Goal: Transaction & Acquisition: Download file/media

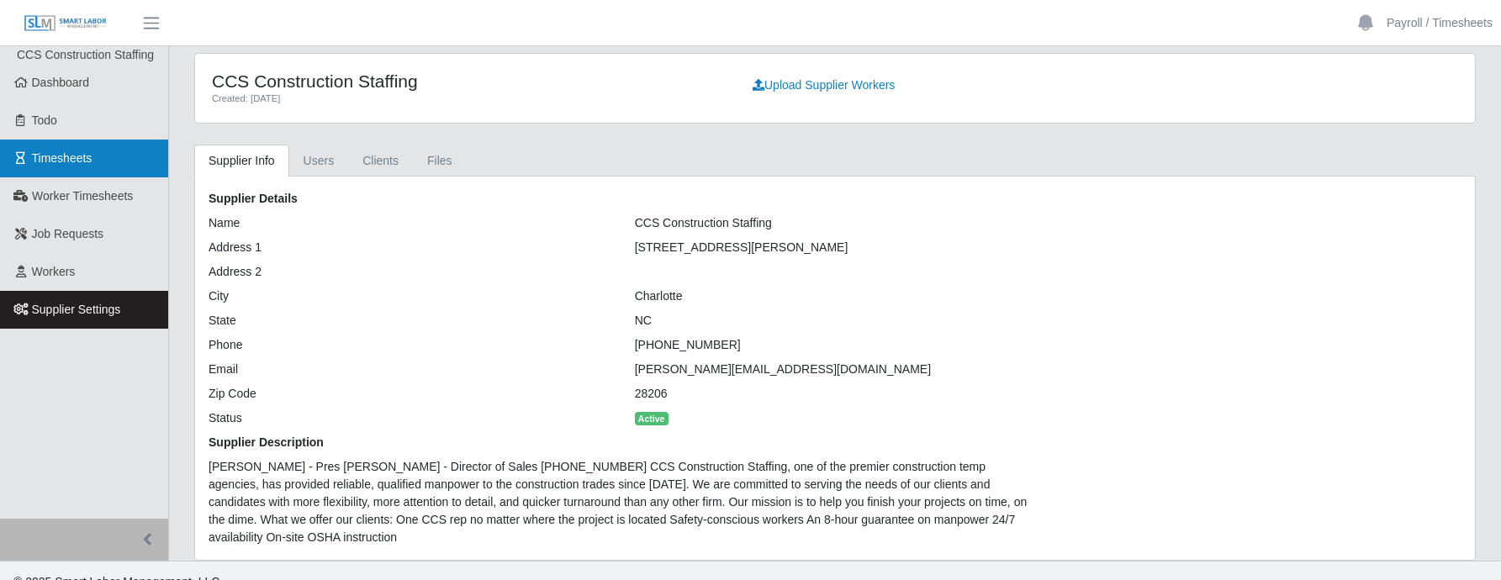
click at [80, 146] on link "Timesheets" at bounding box center [84, 159] width 168 height 38
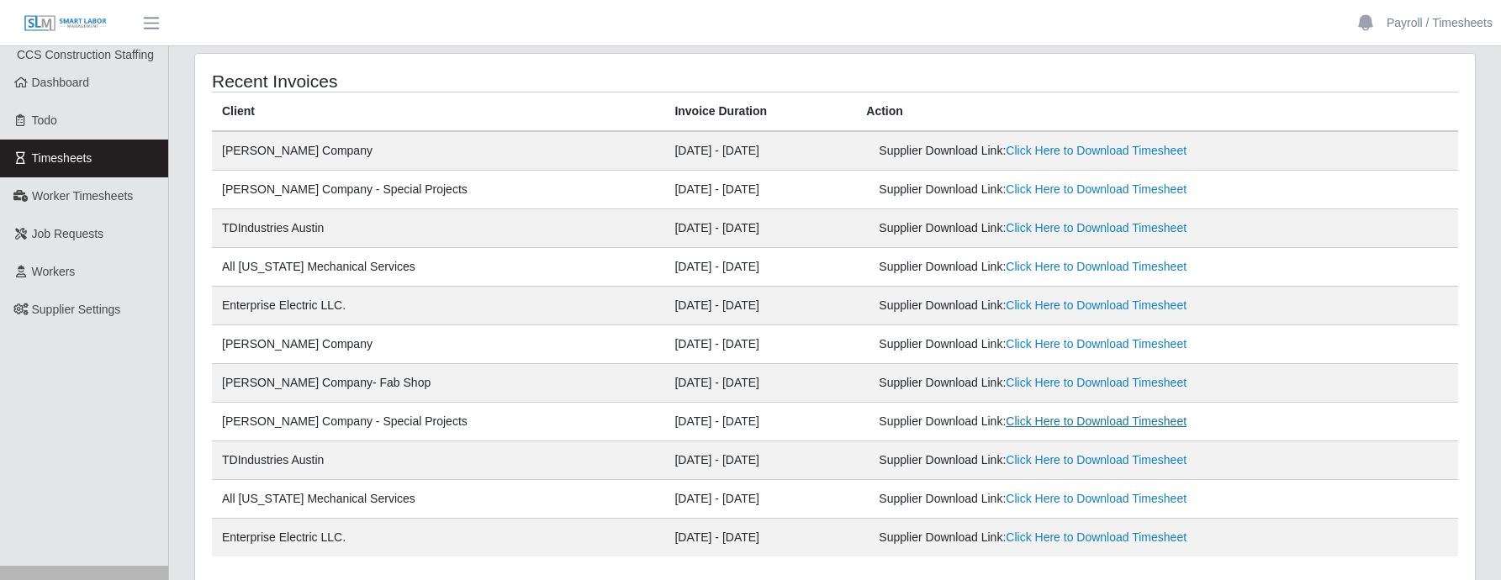
click at [1064, 426] on link "Click Here to Download Timesheet" at bounding box center [1096, 421] width 181 height 13
click at [1051, 425] on link "Click Here to Download Timesheet" at bounding box center [1096, 421] width 181 height 13
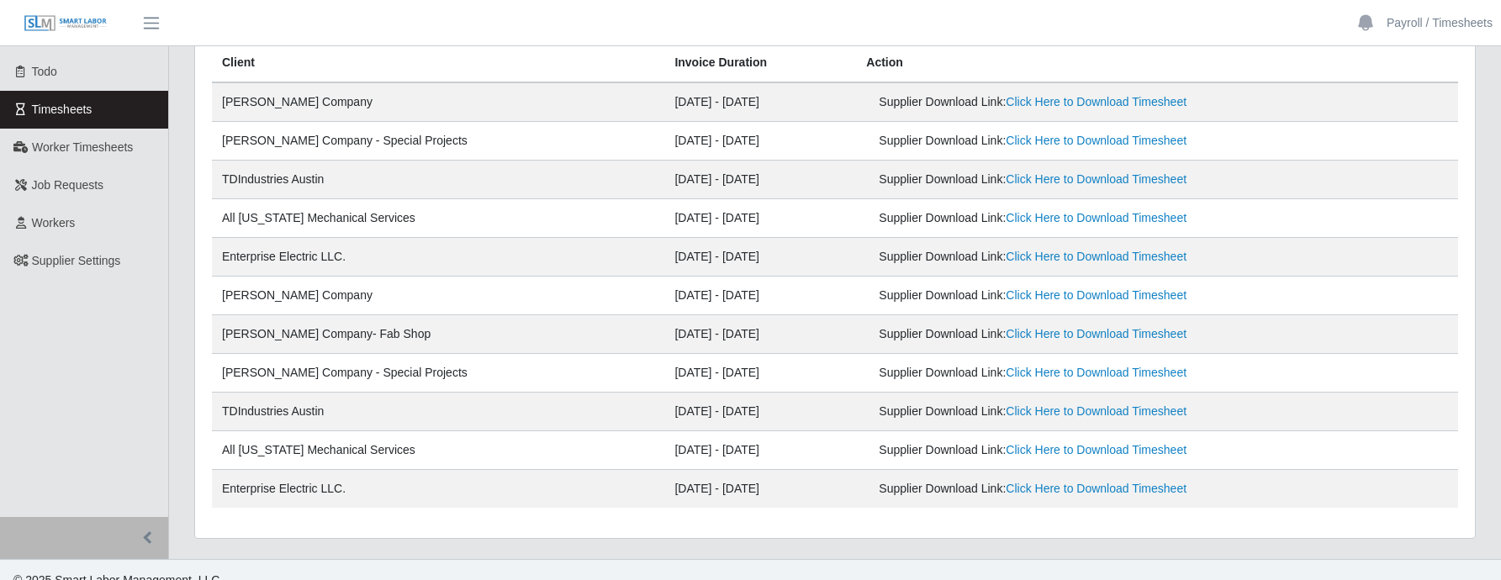
scroll to position [70, 0]
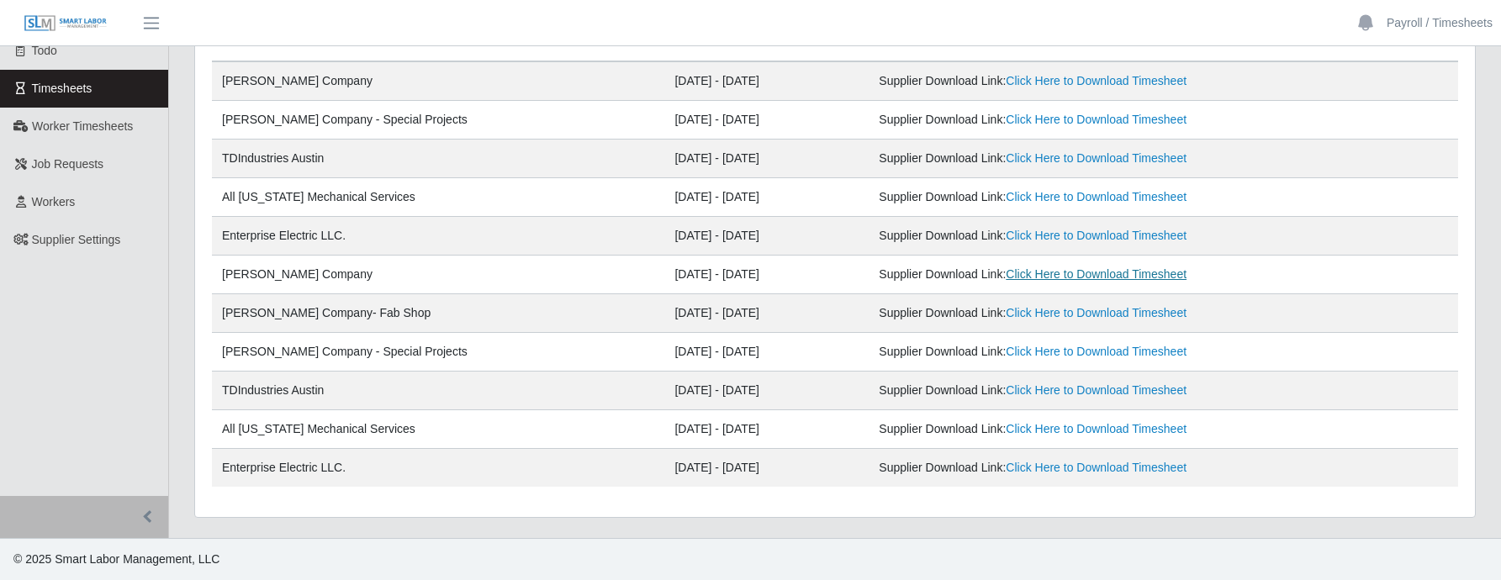
click at [1036, 273] on link "Click Here to Download Timesheet" at bounding box center [1096, 273] width 181 height 13
click at [1006, 125] on link "Click Here to Download Timesheet" at bounding box center [1096, 119] width 181 height 13
